Goal: Information Seeking & Learning: Learn about a topic

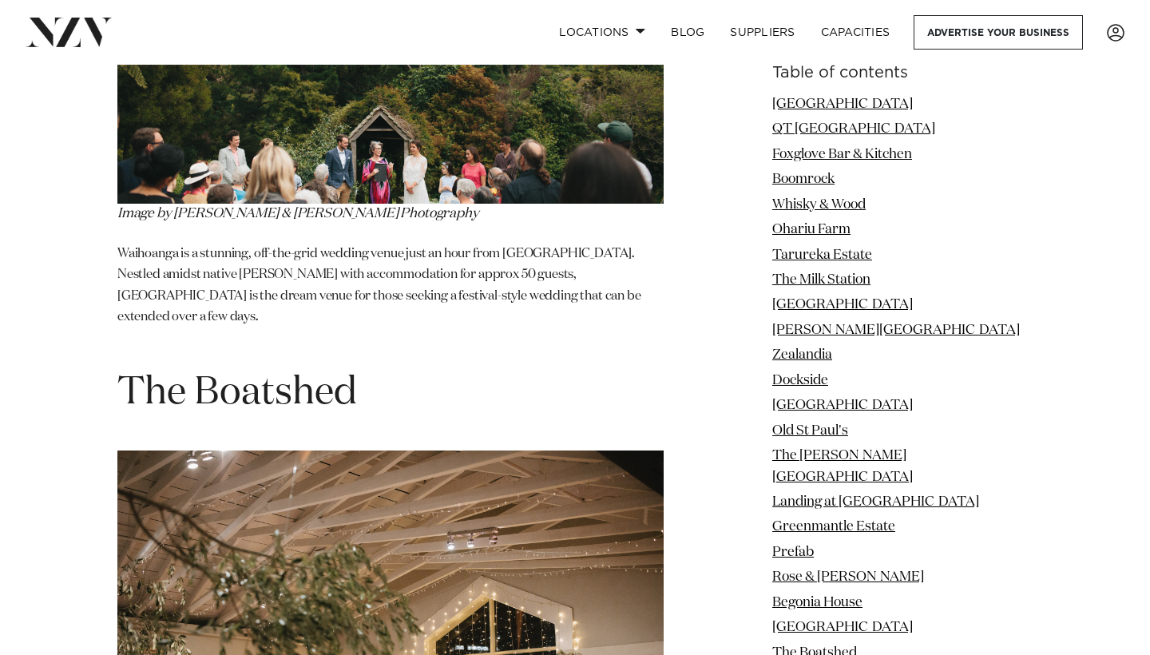
scroll to position [14921, 0]
click at [845, 646] on link "The Boatshed" at bounding box center [814, 653] width 85 height 14
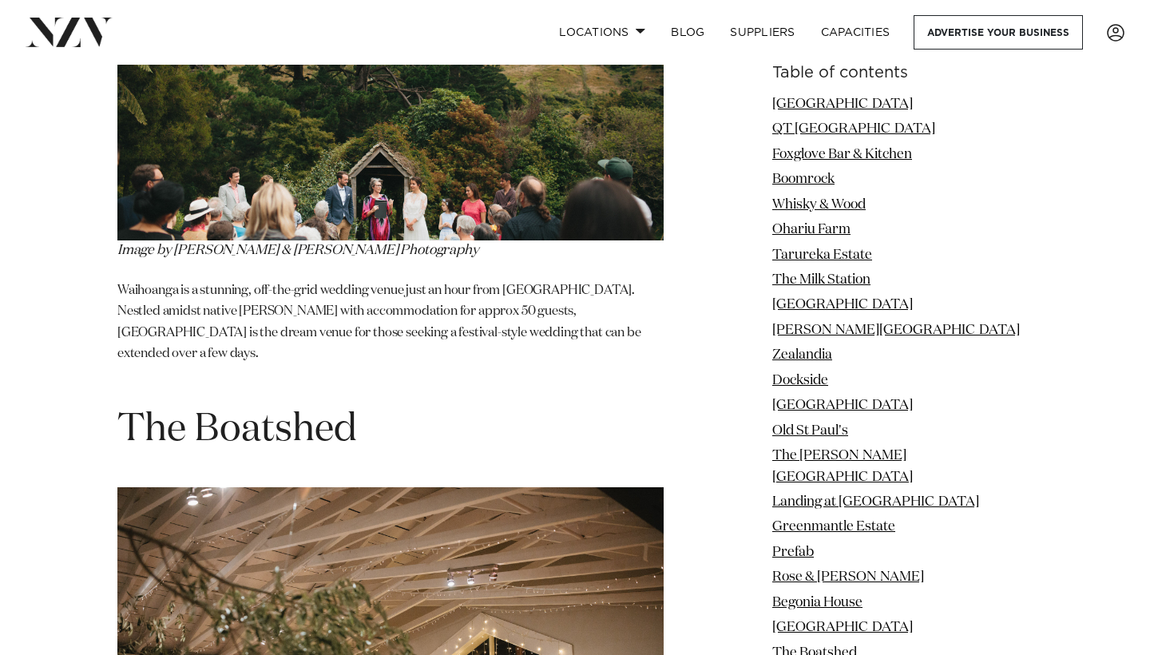
click at [939, 610] on ul "[GEOGRAPHIC_DATA] [GEOGRAPHIC_DATA] QT [GEOGRAPHIC_DATA] Foxglove Bar & Kitchen…" at bounding box center [902, 391] width 260 height 595
click at [857, 646] on link "The Boatshed" at bounding box center [814, 653] width 85 height 14
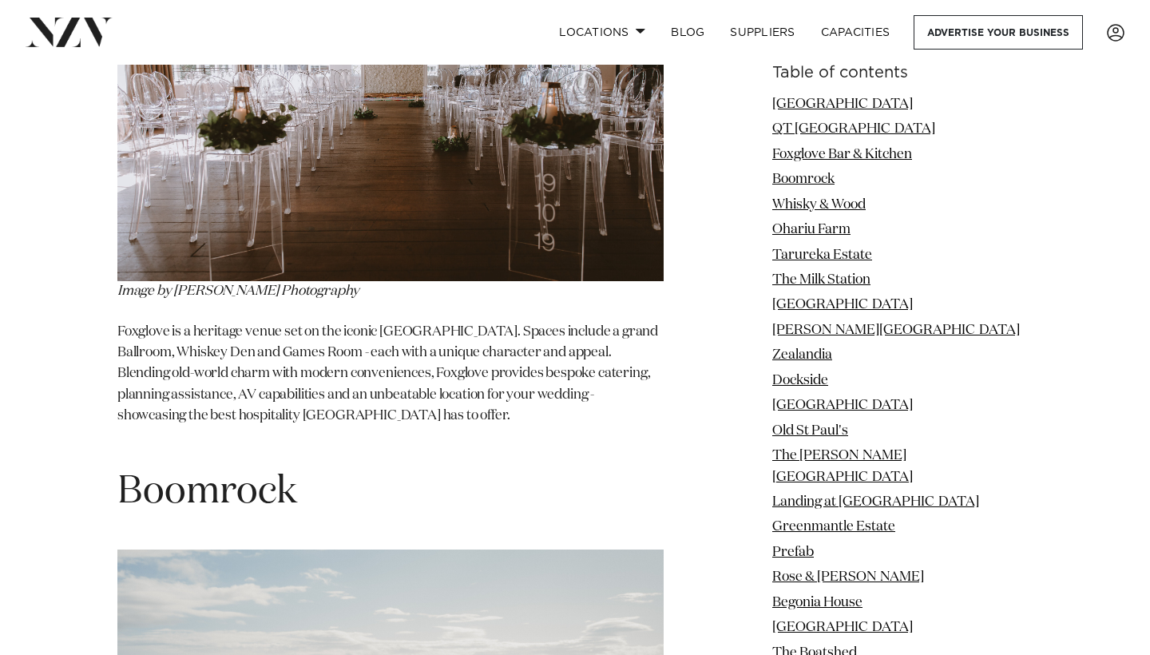
scroll to position [3529, 0]
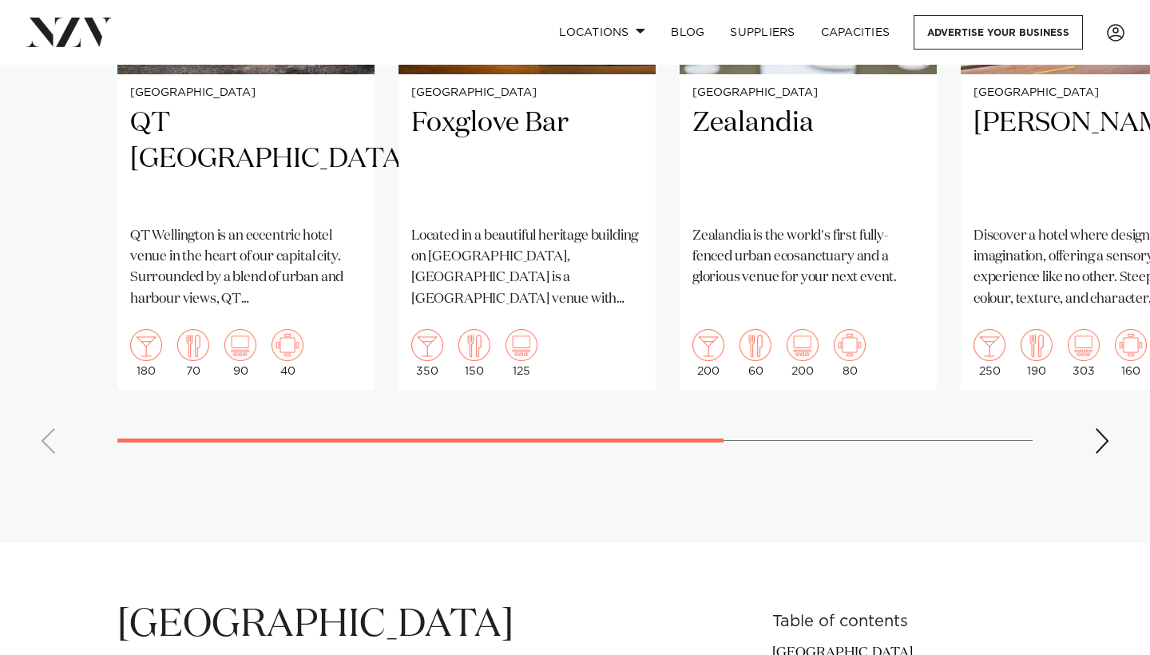
scroll to position [1465, 0]
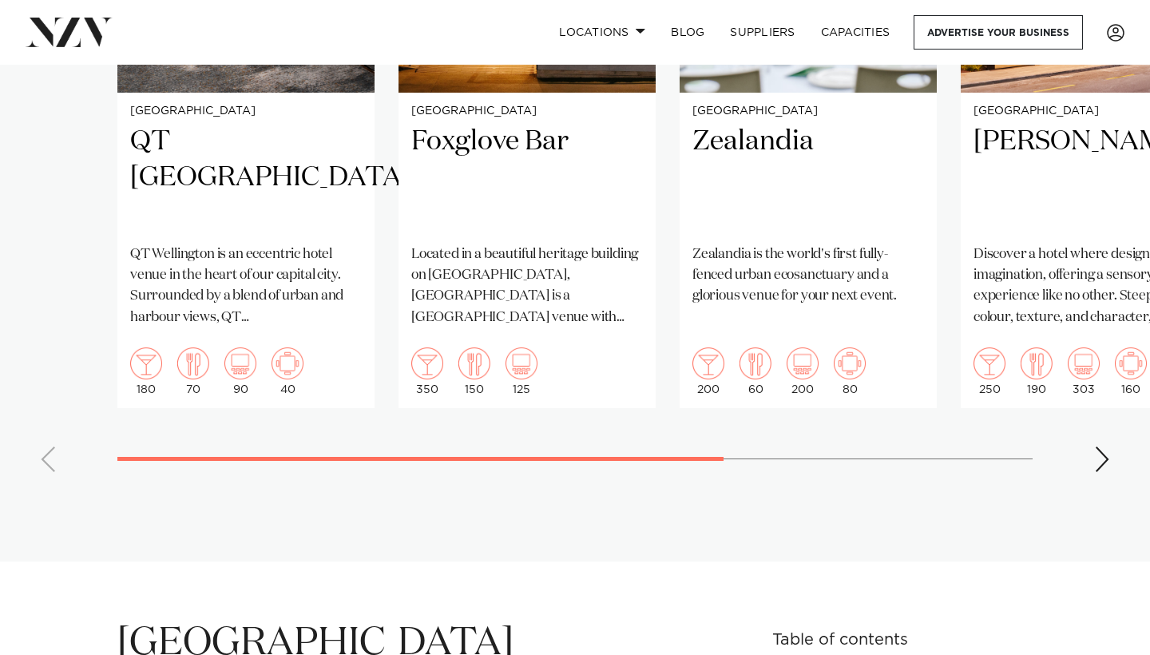
click at [1090, 411] on swiper-container "Wellington QT [GEOGRAPHIC_DATA] [GEOGRAPHIC_DATA] is an eccentric hotel venue i…" at bounding box center [575, 116] width 1150 height 737
click at [1099, 446] on div "Next slide" at bounding box center [1102, 459] width 16 height 26
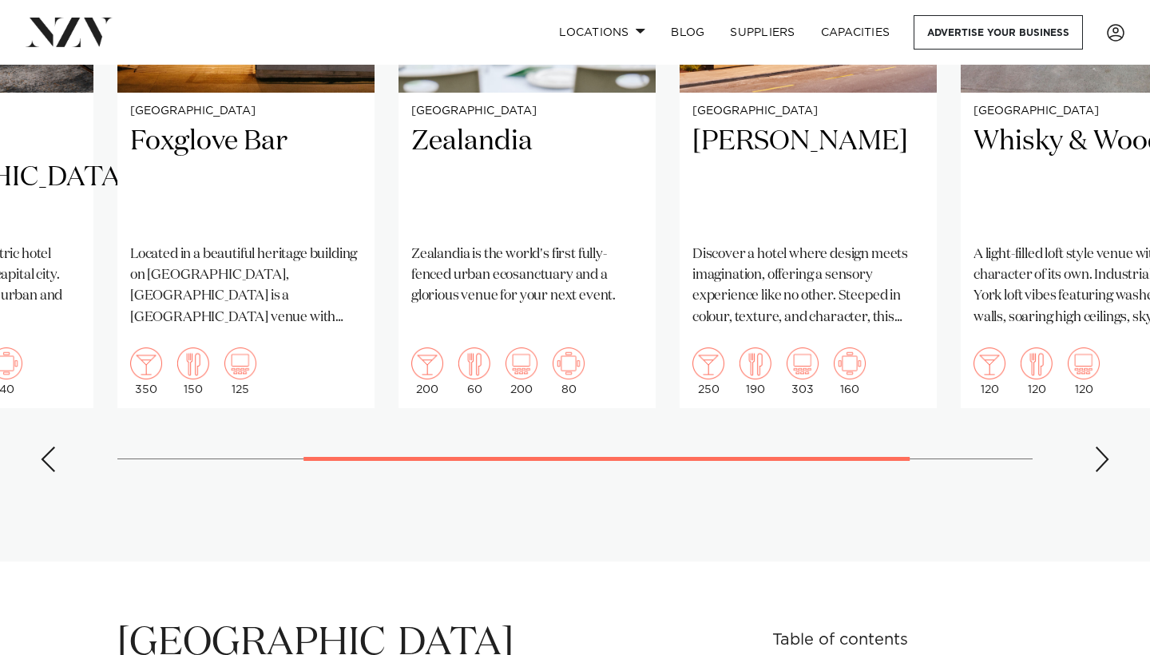
click at [1099, 446] on div "Next slide" at bounding box center [1102, 459] width 16 height 26
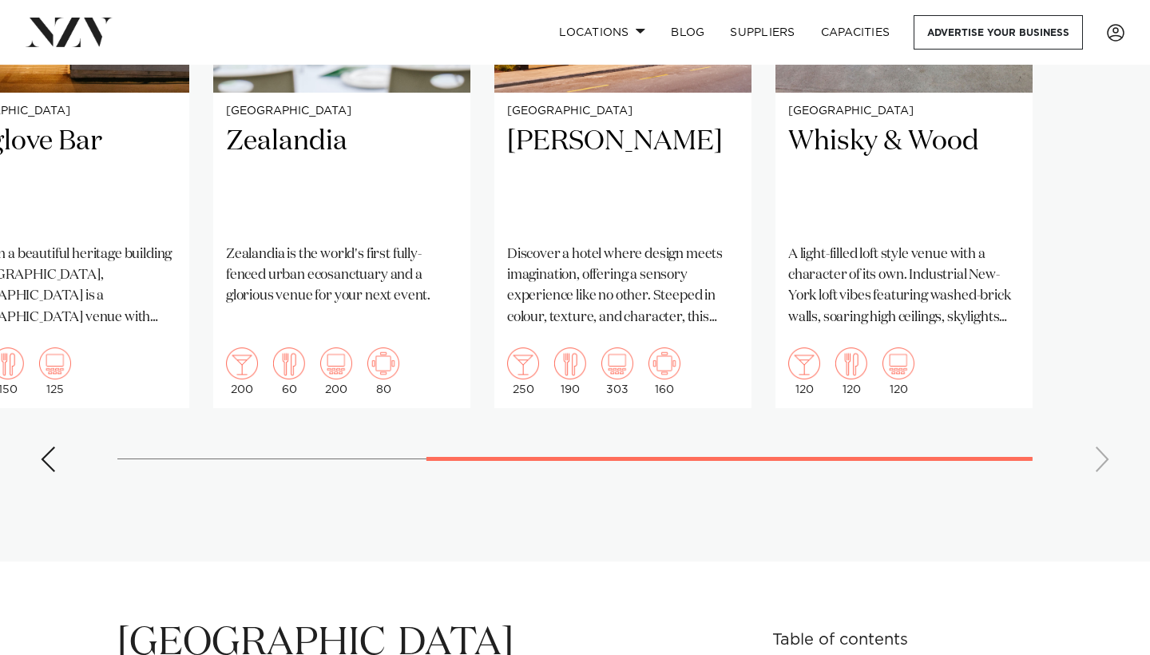
click at [1099, 414] on swiper-container "Wellington QT [GEOGRAPHIC_DATA] [GEOGRAPHIC_DATA] is an eccentric hotel venue i…" at bounding box center [575, 116] width 1150 height 737
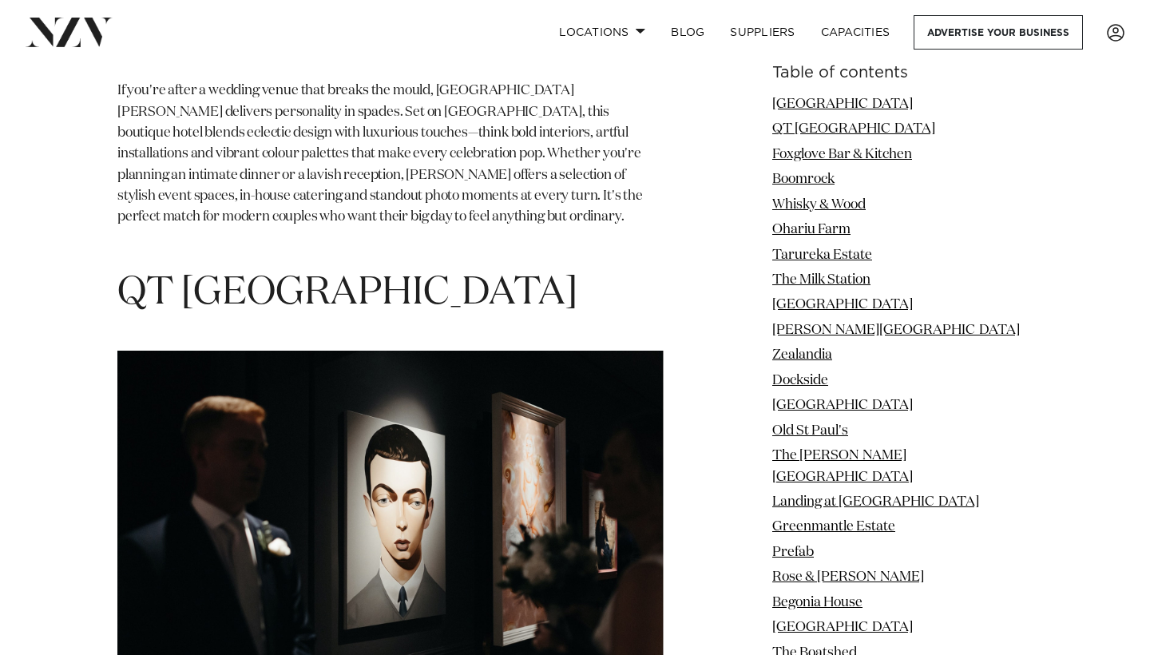
scroll to position [2567, 0]
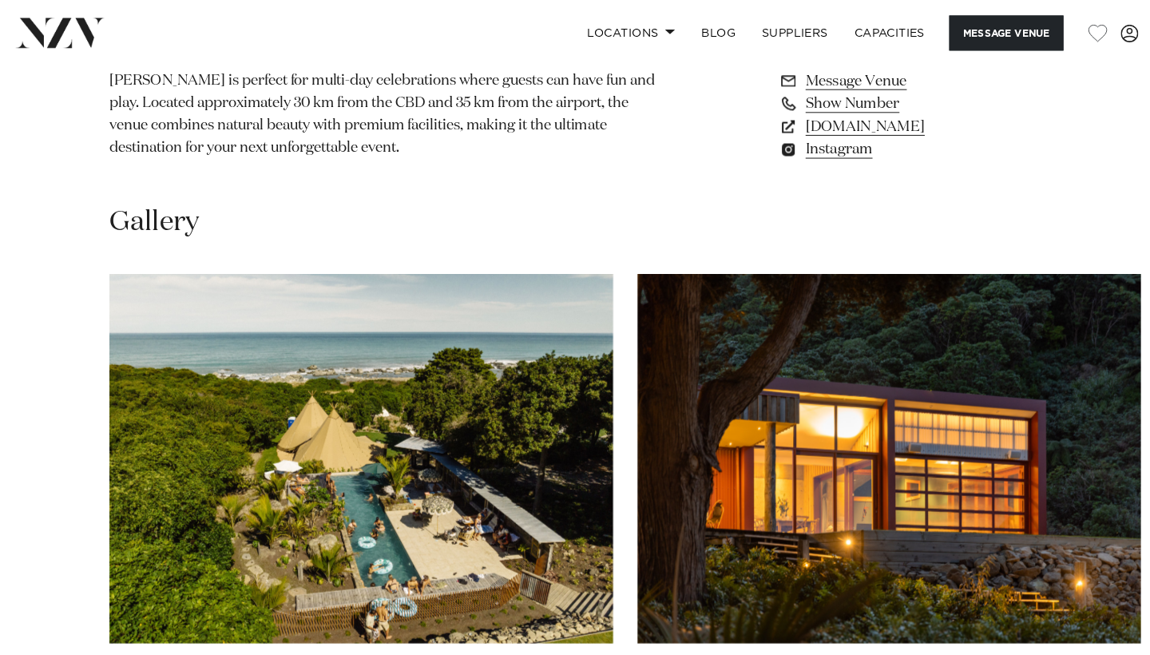
scroll to position [1329, 0]
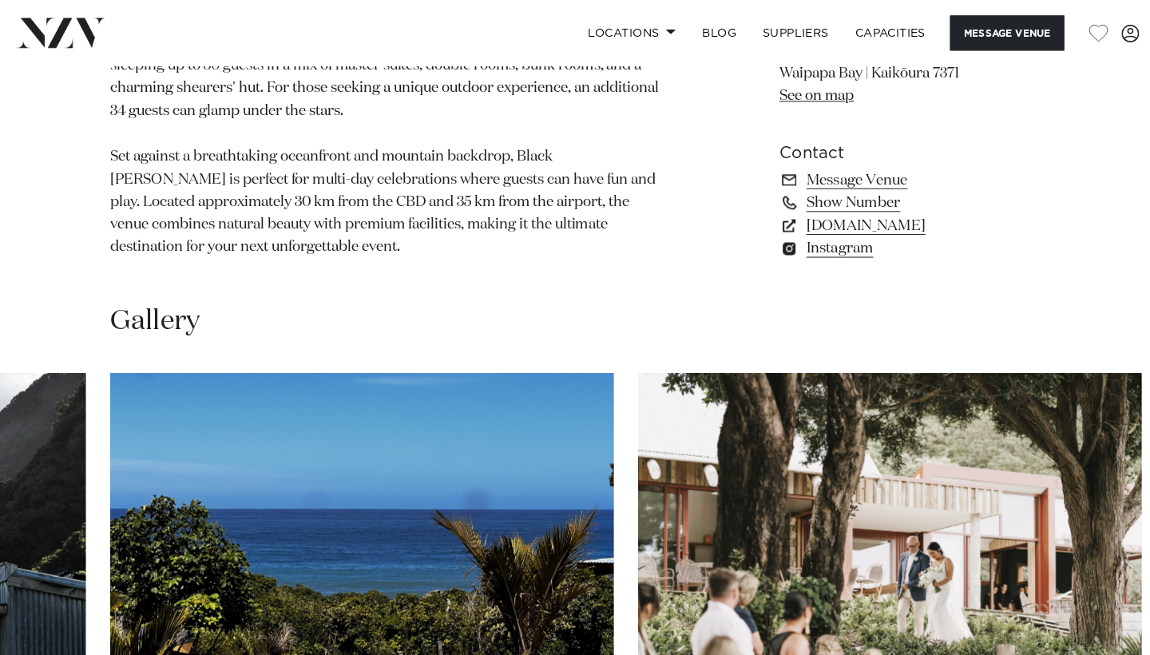
scroll to position [163, 0]
